Goal: Information Seeking & Learning: Learn about a topic

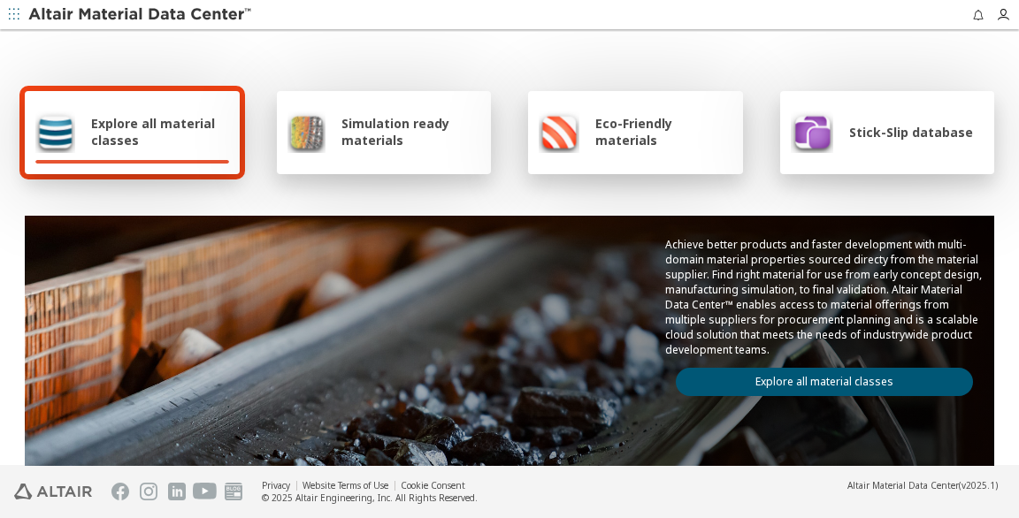
click at [141, 114] on span "Explore all material classes" at bounding box center [160, 131] width 138 height 34
click at [142, 114] on span "Explore all material classes" at bounding box center [160, 131] width 138 height 34
click at [906, 383] on link "Explore all material classes" at bounding box center [824, 381] width 297 height 28
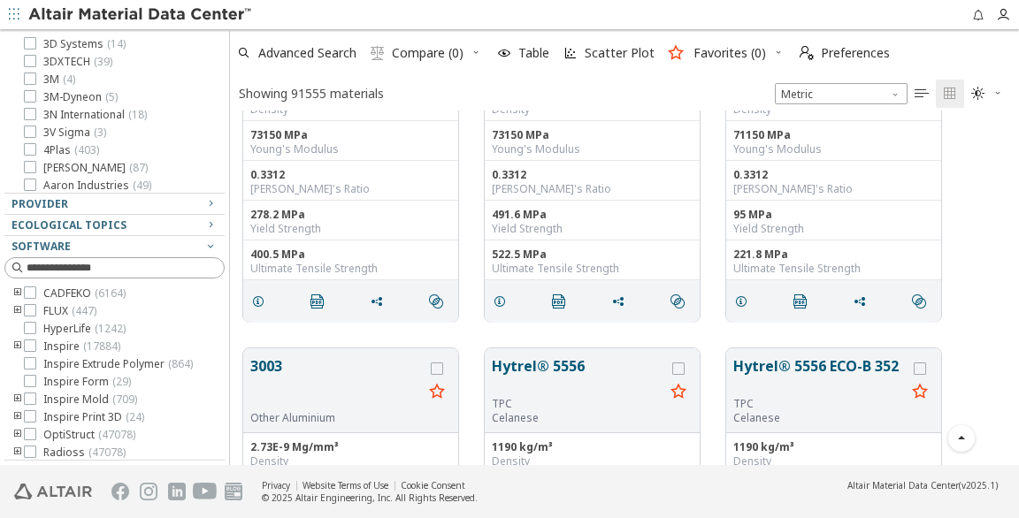
scroll to position [401, 0]
click at [213, 203] on icon "button" at bounding box center [210, 203] width 14 height 14
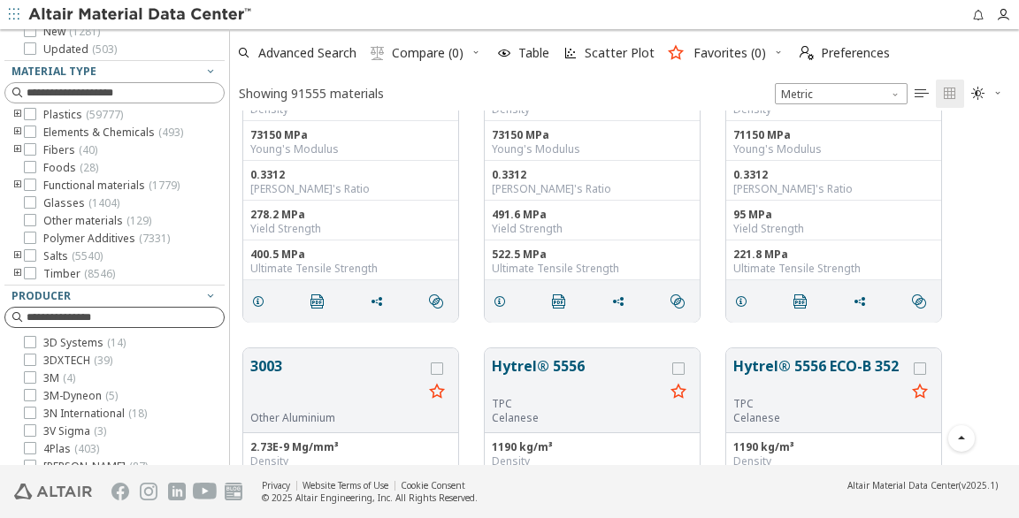
scroll to position [106, 0]
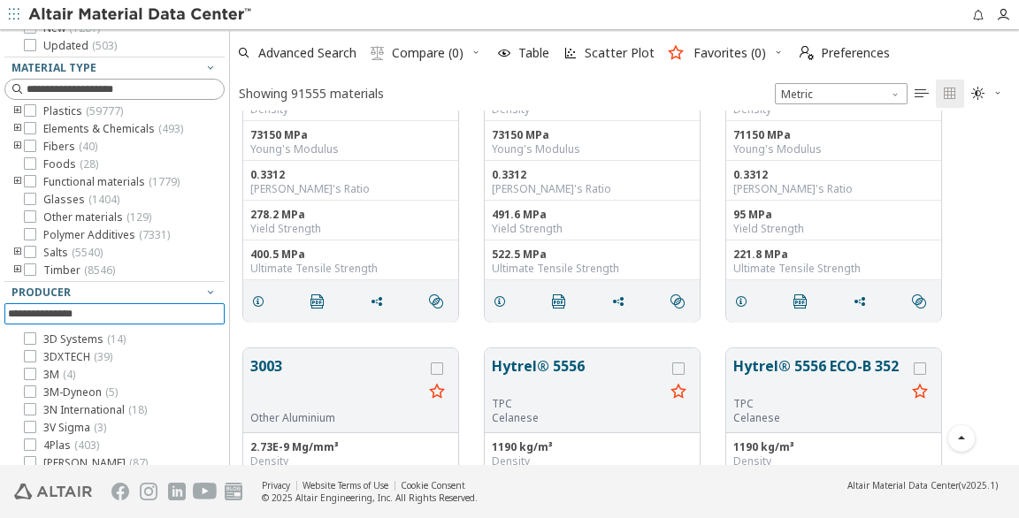
click at [88, 312] on input at bounding box center [116, 312] width 217 height 19
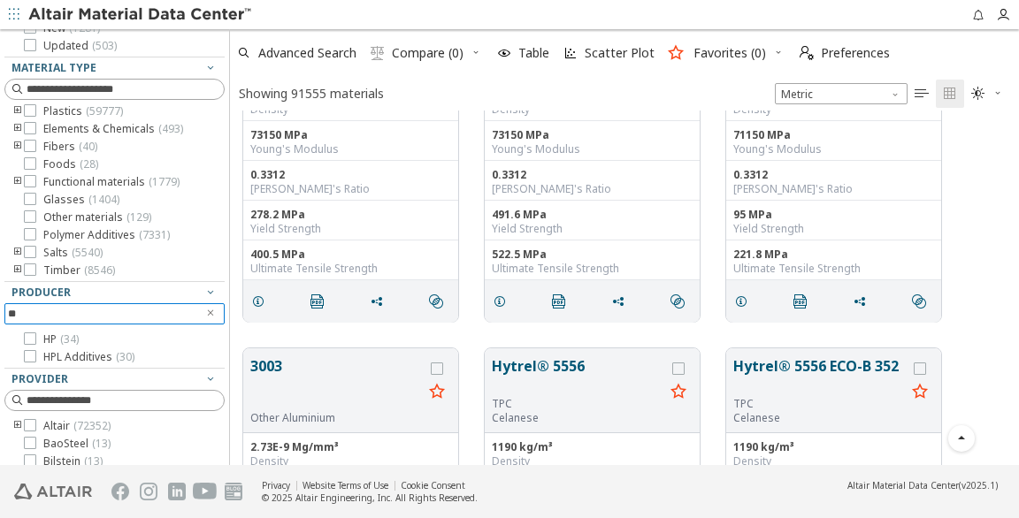
type input "**"
click at [28, 335] on icon at bounding box center [30, 338] width 12 height 12
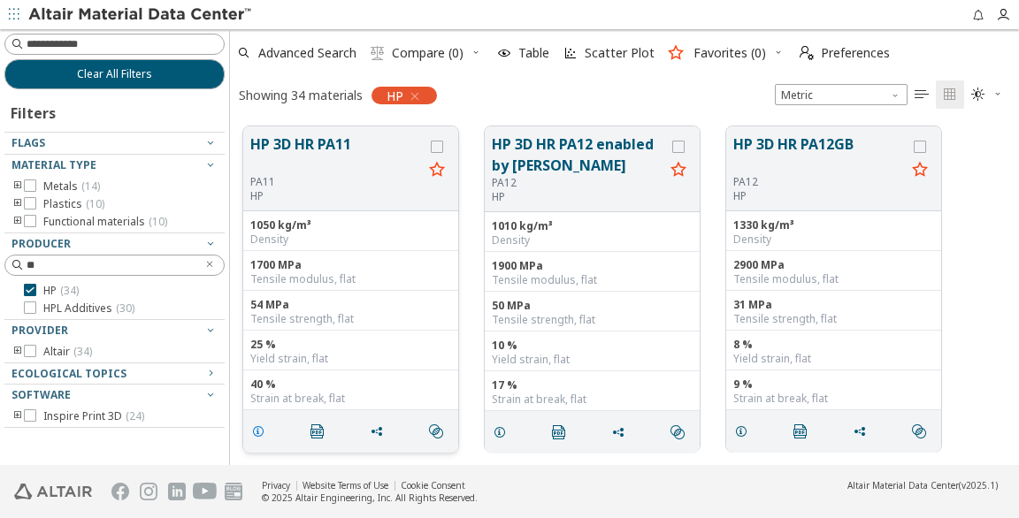
click at [259, 429] on icon "grid" at bounding box center [258, 431] width 14 height 14
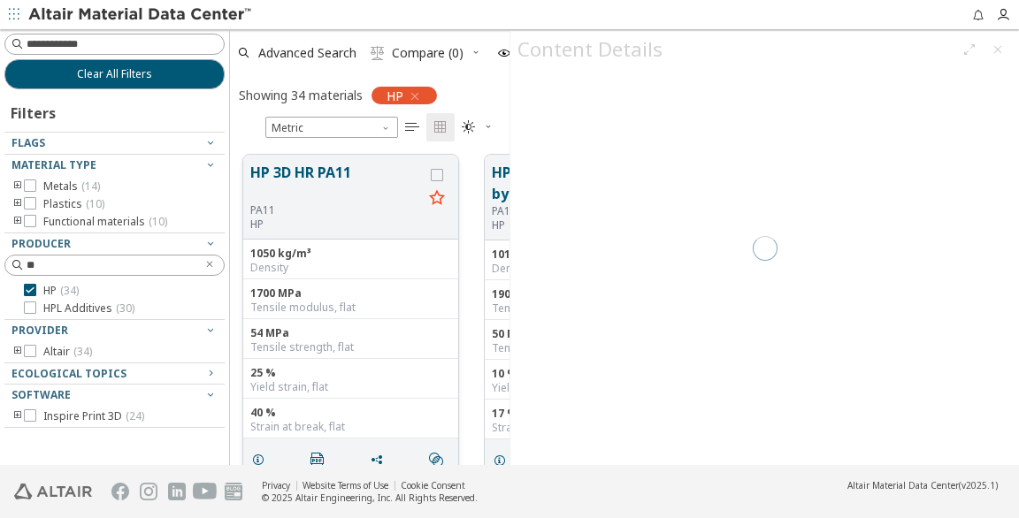
scroll to position [326, 280]
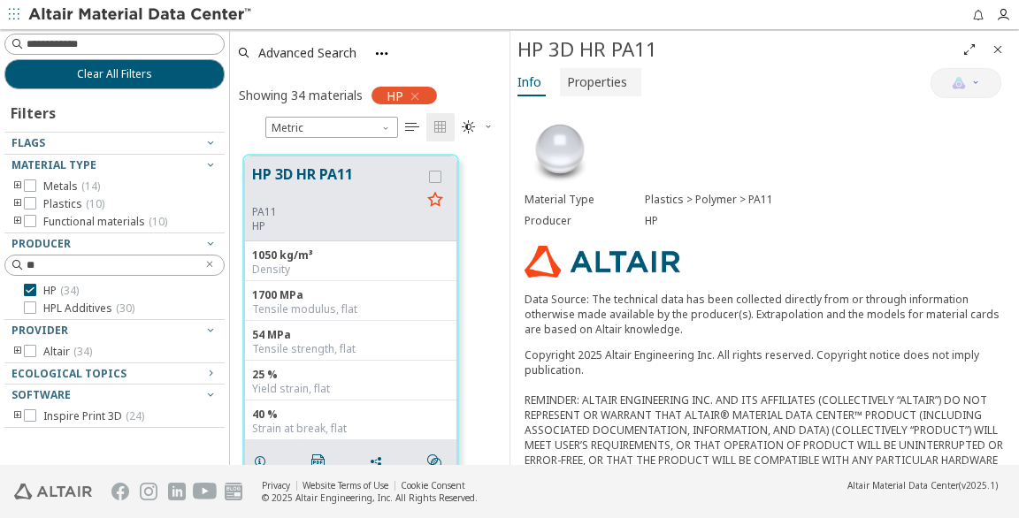
click at [601, 78] on span "Properties" at bounding box center [597, 81] width 60 height 28
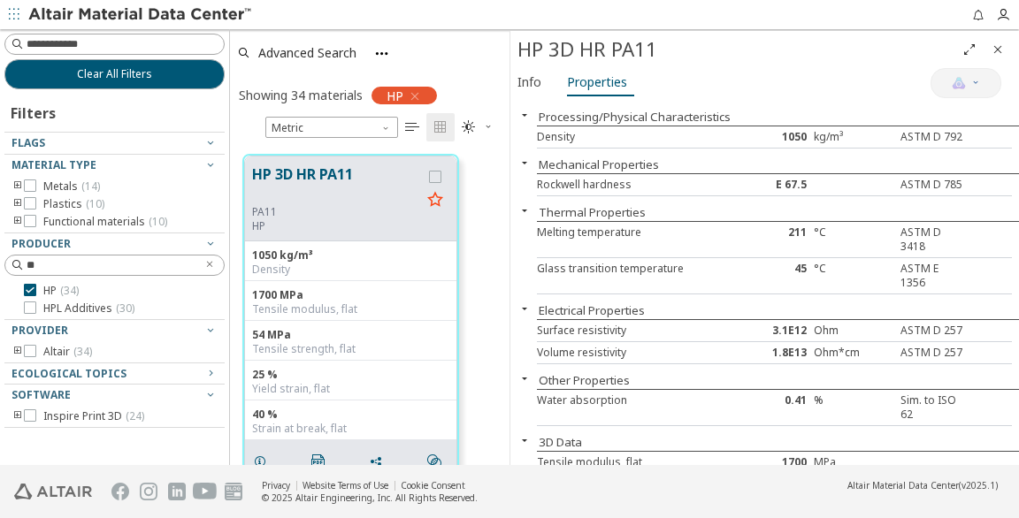
click at [14, 410] on icon "toogle group" at bounding box center [18, 416] width 12 height 14
click at [52, 432] on icon at bounding box center [56, 432] width 12 height 12
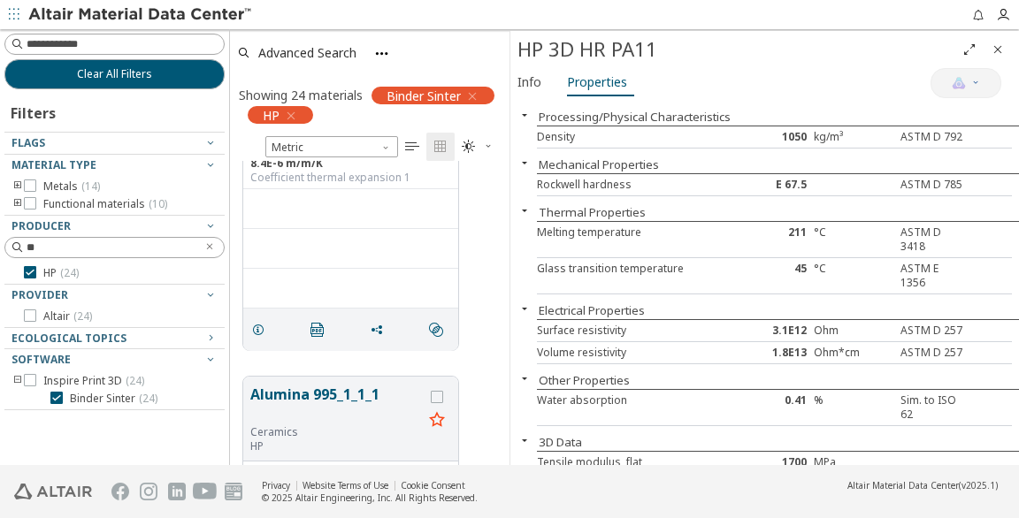
scroll to position [152, 0]
click at [258, 329] on icon "grid" at bounding box center [258, 326] width 14 height 14
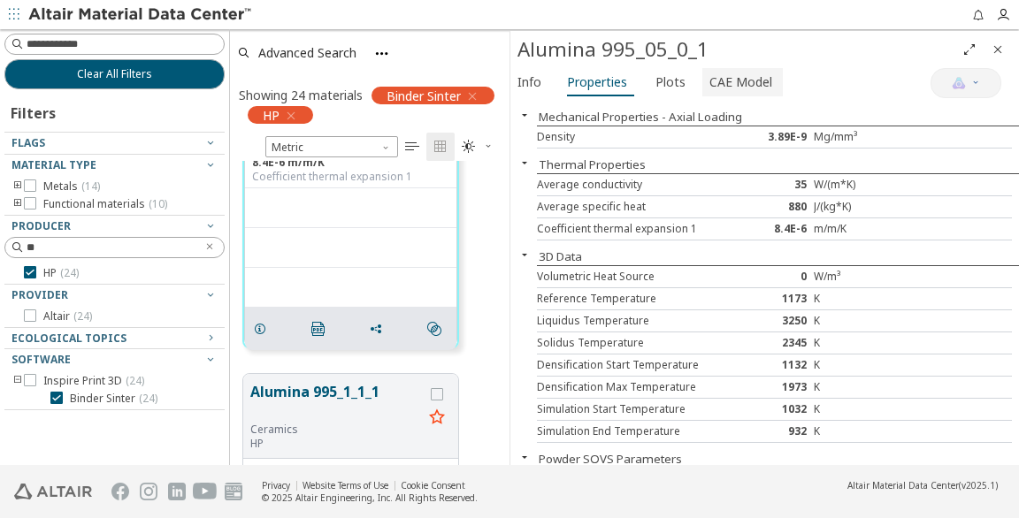
click at [718, 79] on span "CAE Model" at bounding box center [740, 81] width 63 height 28
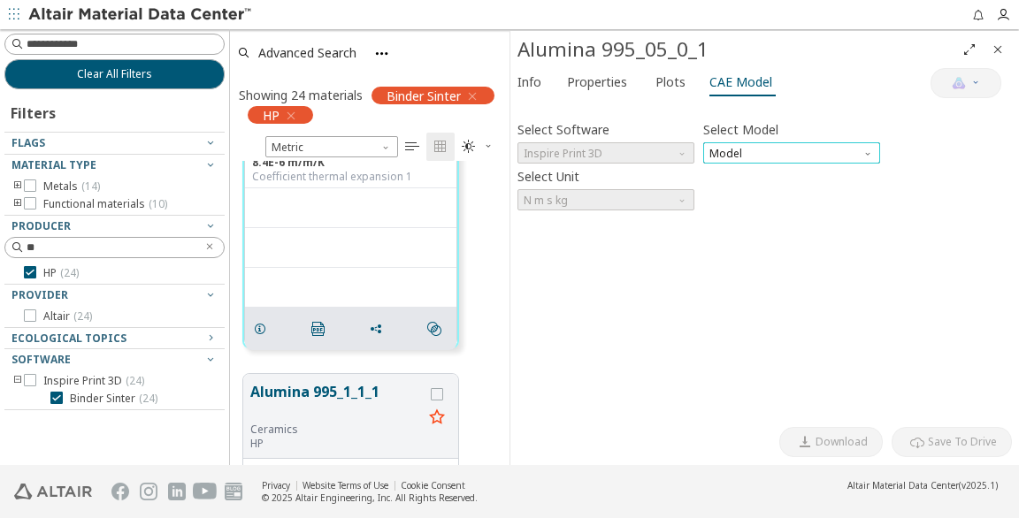
click at [717, 147] on span "Model" at bounding box center [791, 152] width 177 height 21
click at [730, 171] on span "Binder Sinter" at bounding box center [743, 170] width 65 height 14
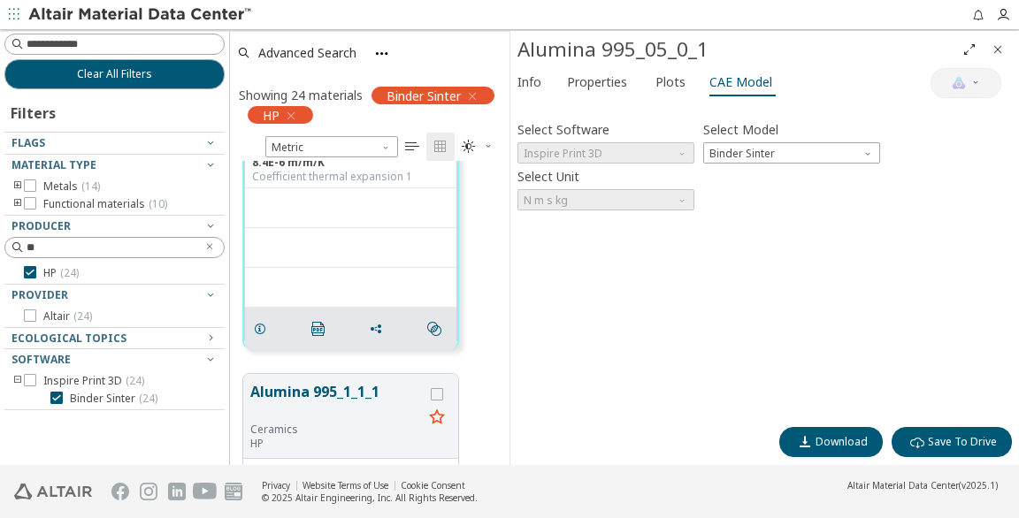
click at [474, 97] on icon "button" at bounding box center [472, 95] width 14 height 14
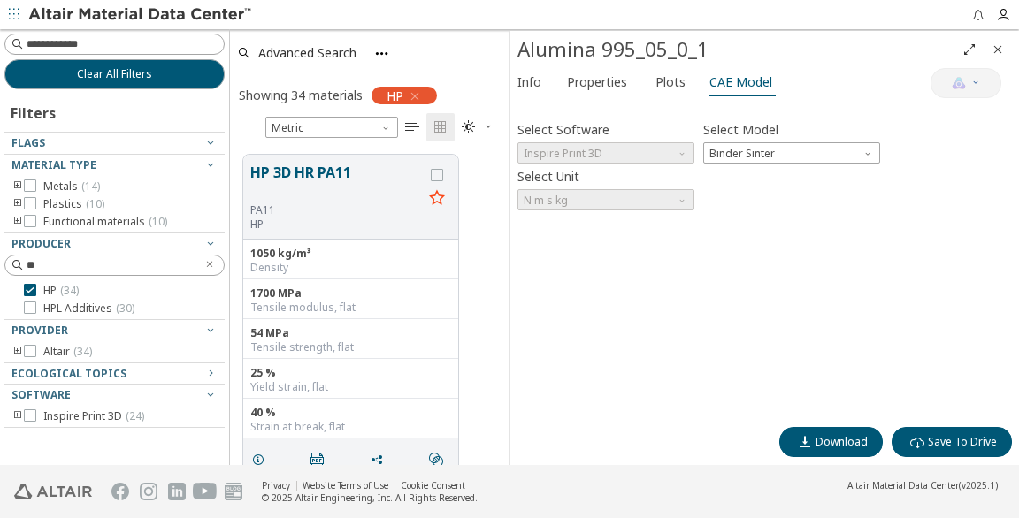
click at [417, 92] on icon "button" at bounding box center [415, 95] width 14 height 14
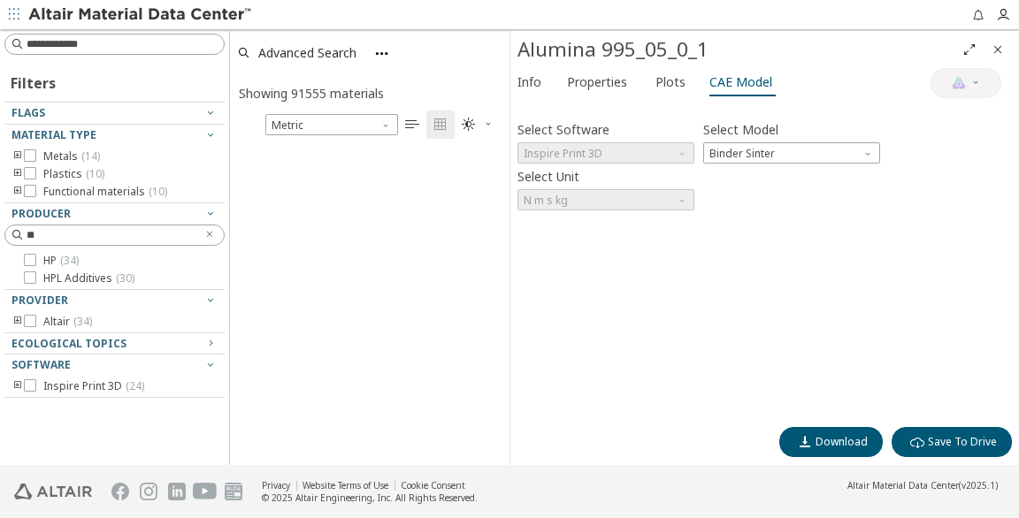
scroll to position [1, 1]
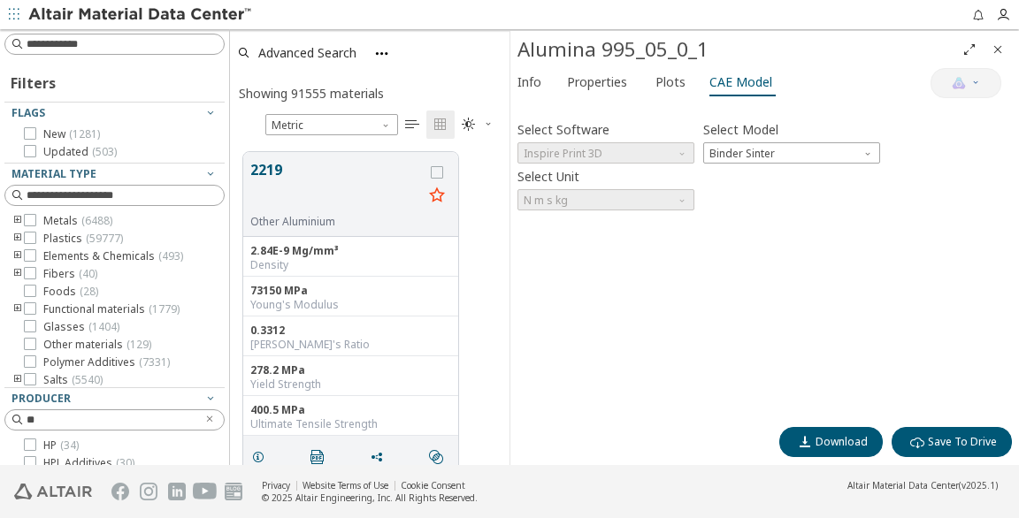
click at [62, 14] on img at bounding box center [141, 14] width 226 height 18
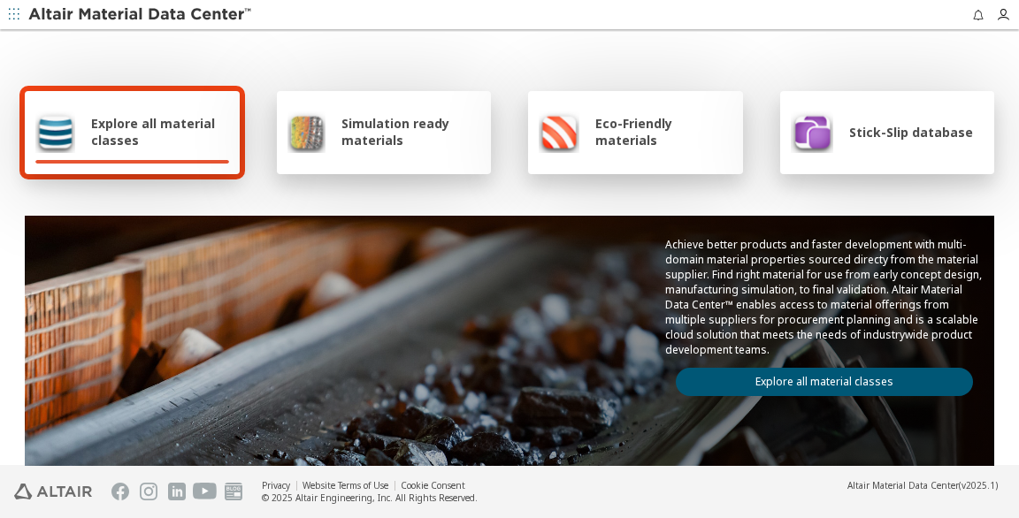
click at [814, 367] on link "Explore all material classes" at bounding box center [824, 381] width 297 height 28
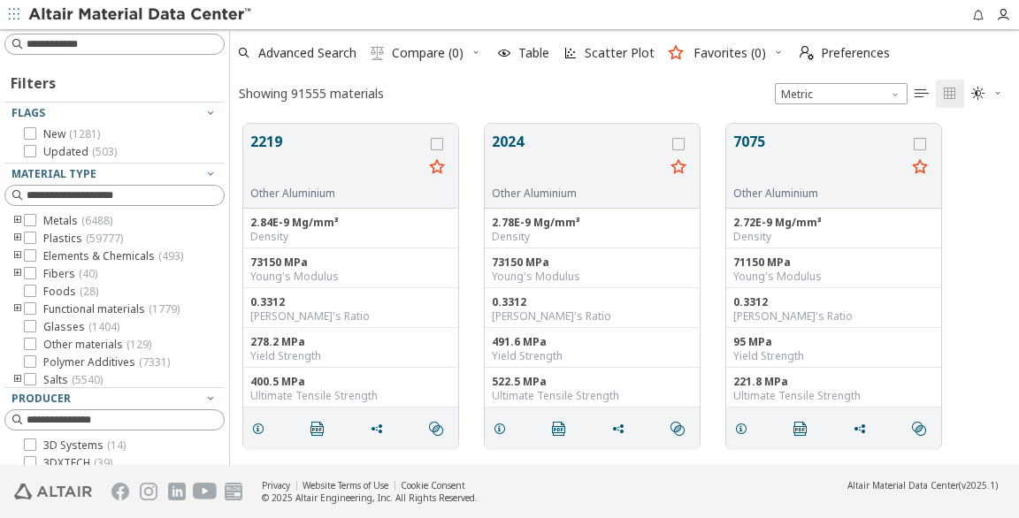
scroll to position [357, 789]
click at [302, 57] on span "Advanced Search" at bounding box center [307, 52] width 98 height 12
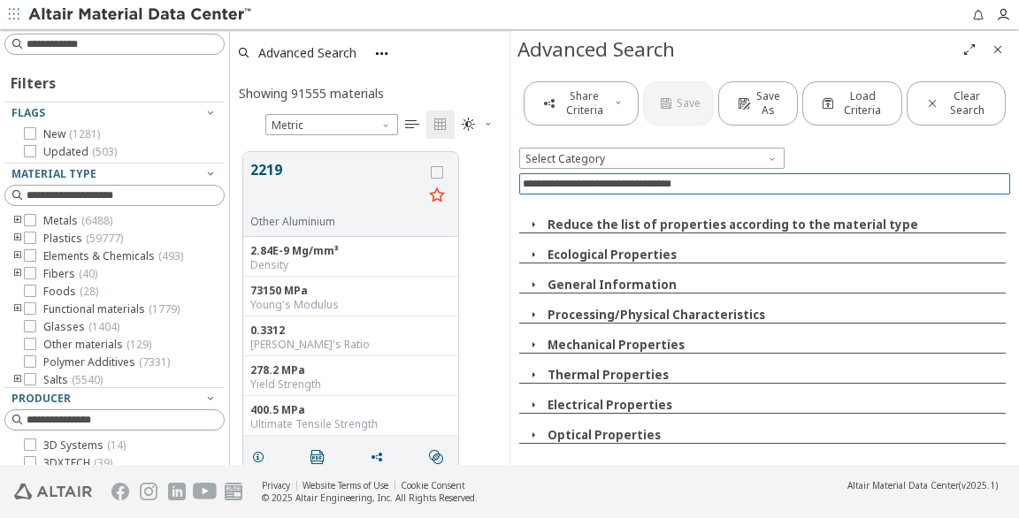
click at [592, 182] on input at bounding box center [766, 182] width 487 height 19
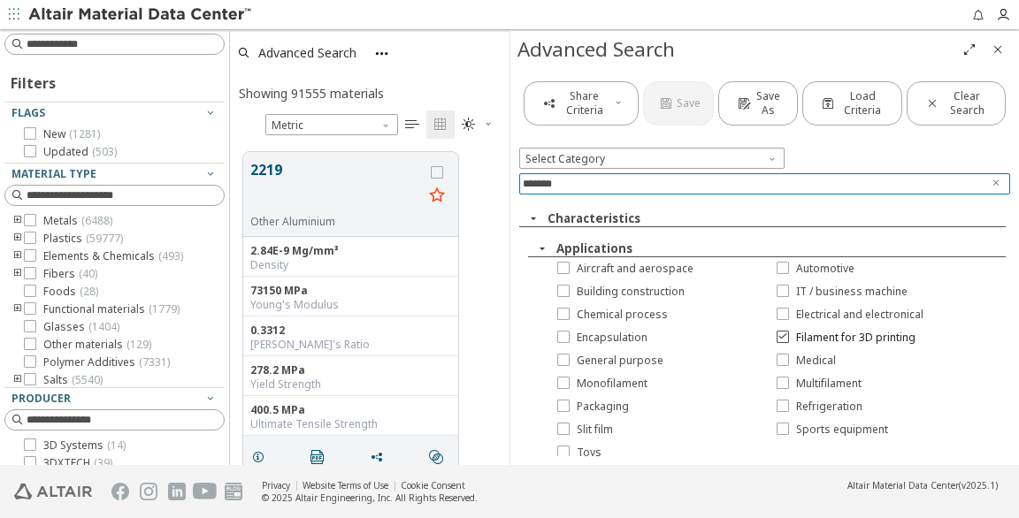
scroll to position [8, 0]
drag, startPoint x: 567, startPoint y: 179, endPoint x: 493, endPoint y: 180, distance: 74.3
click at [493, 178] on div "Filters Flags New ( 1281 ) Updated ( 503 ) Material Type Metals ( 6488 ) Plasti…" at bounding box center [509, 246] width 1019 height 436
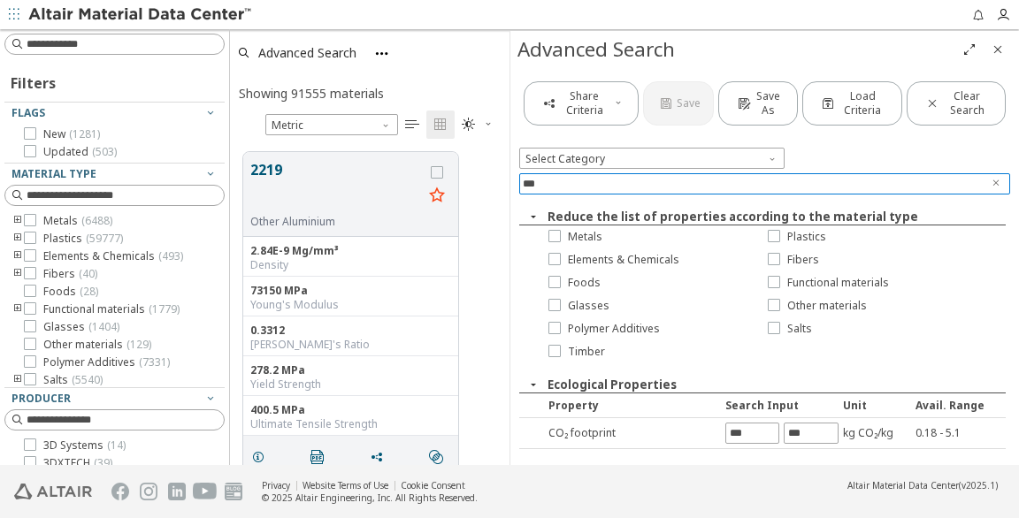
scroll to position [0, 0]
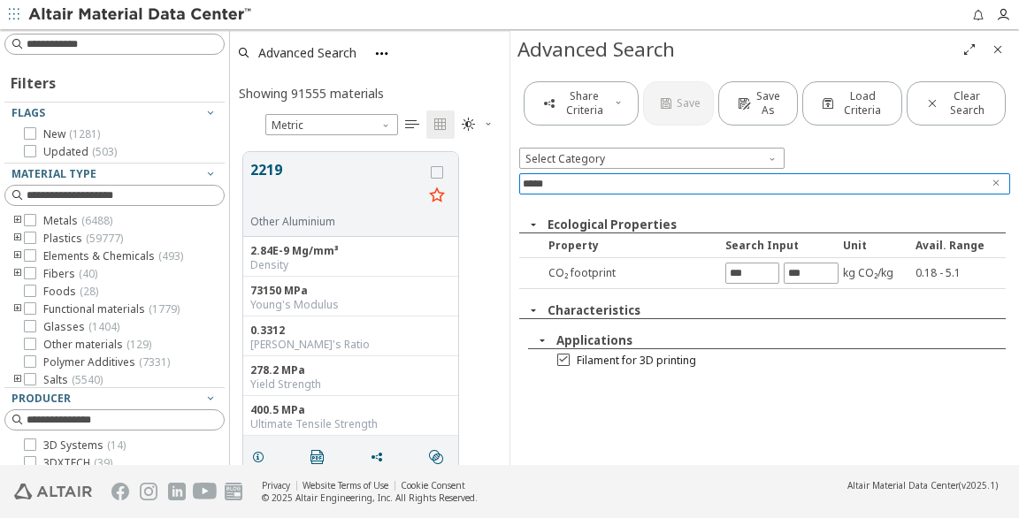
type input "*****"
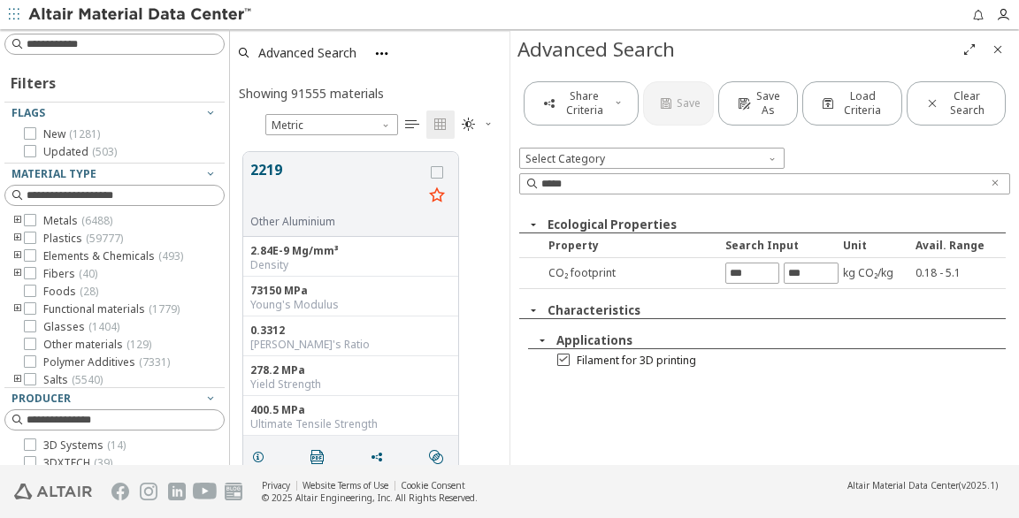
click at [563, 352] on icon at bounding box center [563, 358] width 12 height 12
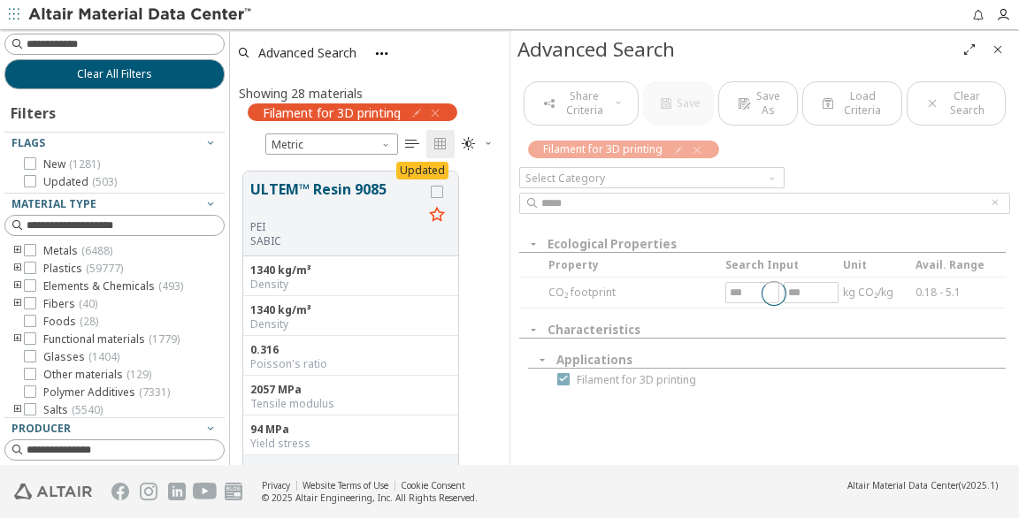
scroll to position [309, 280]
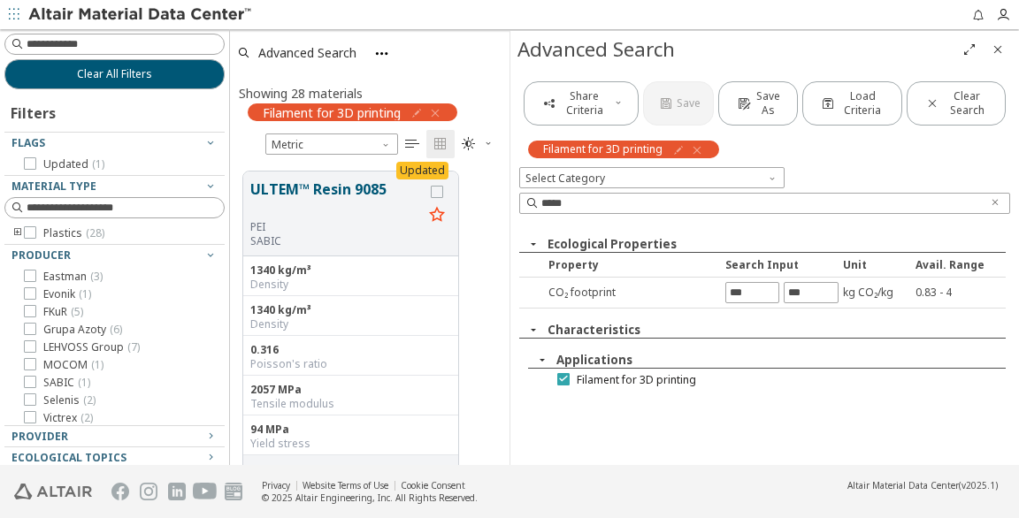
click at [564, 372] on icon at bounding box center [563, 378] width 12 height 12
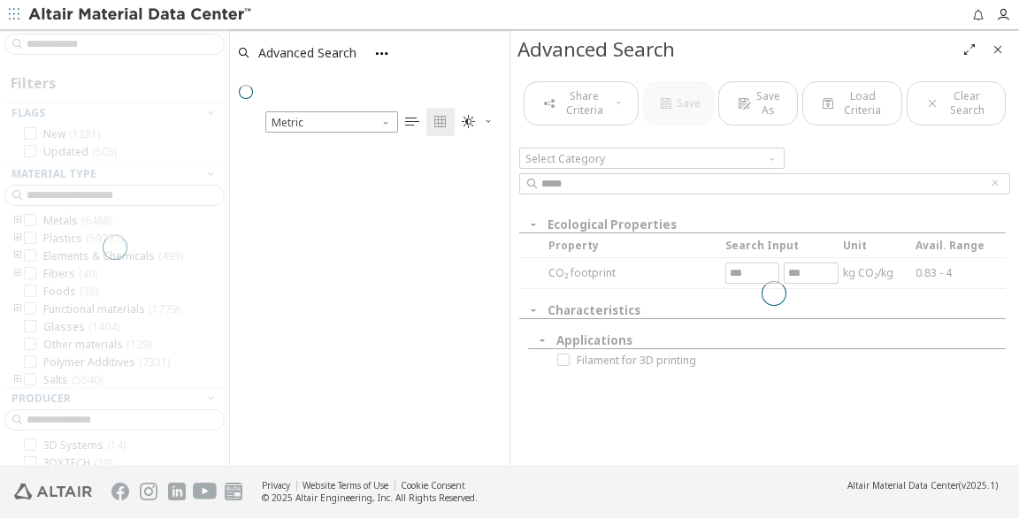
scroll to position [1, 1]
